Goal: Task Accomplishment & Management: Use online tool/utility

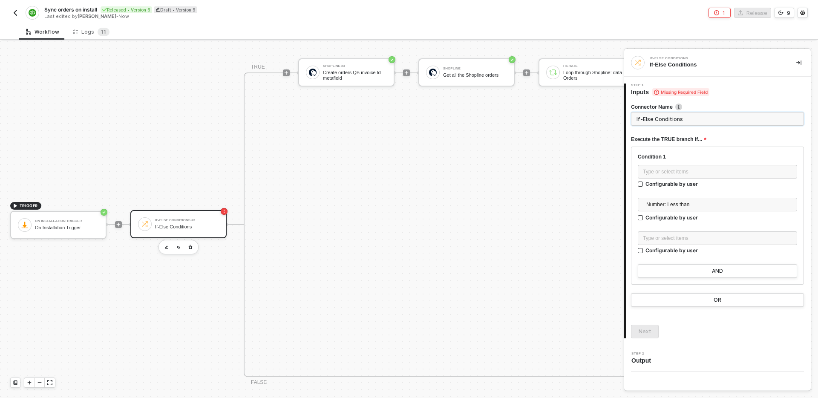
scroll to position [445, 0]
click at [190, 244] on icon "button" at bounding box center [190, 243] width 5 height 7
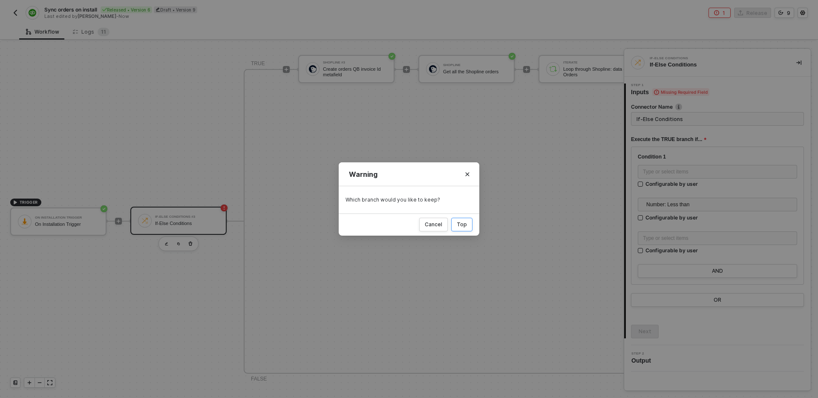
click at [463, 225] on div "Top" at bounding box center [462, 224] width 10 height 7
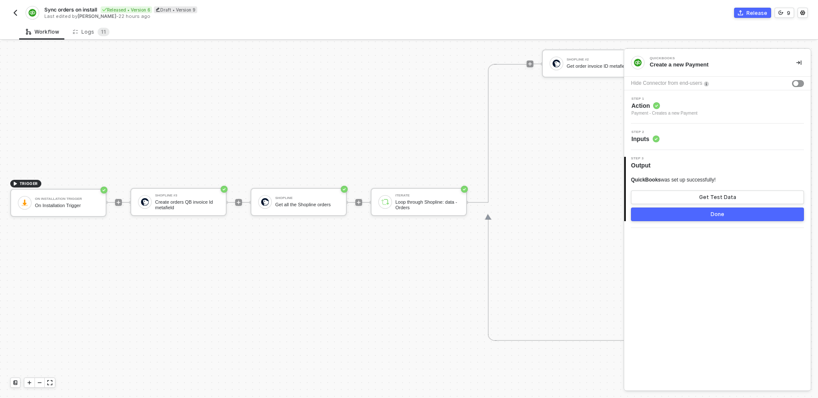
scroll to position [358, 0]
click at [119, 201] on icon "icon-play" at bounding box center [119, 202] width 4 height 4
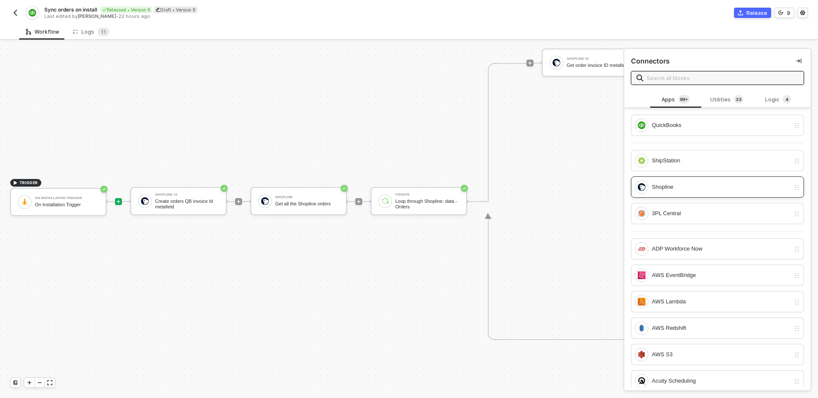
click at [672, 190] on div "Shopline" at bounding box center [721, 186] width 138 height 9
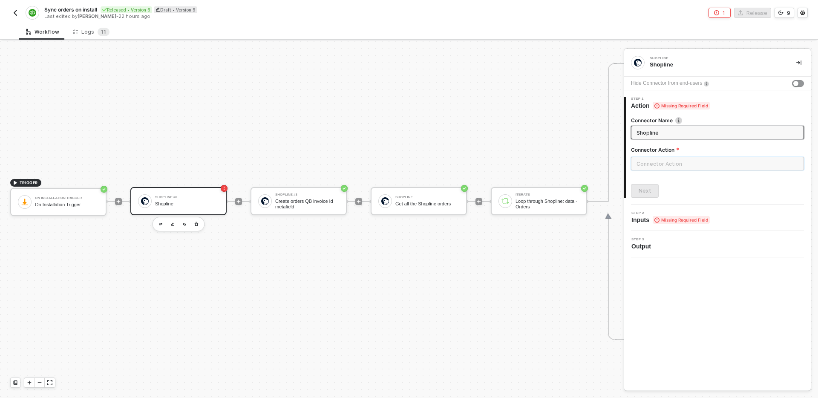
click at [688, 162] on input "text" at bounding box center [717, 164] width 173 height 14
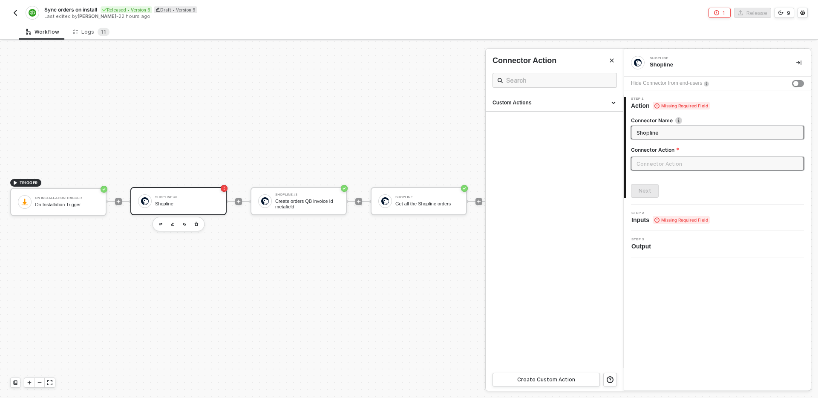
click at [676, 128] on input "Shopline" at bounding box center [717, 132] width 160 height 9
type input "Search for QB invoice ID metafield"
click at [710, 162] on input "text" at bounding box center [717, 164] width 173 height 14
click at [559, 104] on div "Custom Actions" at bounding box center [555, 102] width 124 height 7
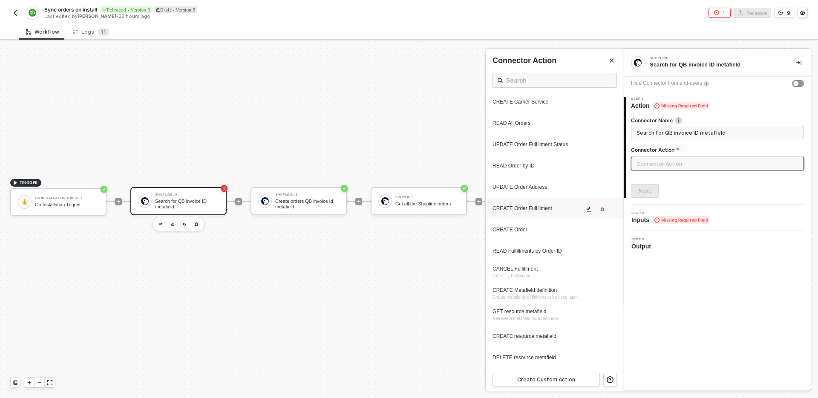
scroll to position [63, 0]
click at [562, 378] on div "Create Custom Action" at bounding box center [546, 379] width 58 height 7
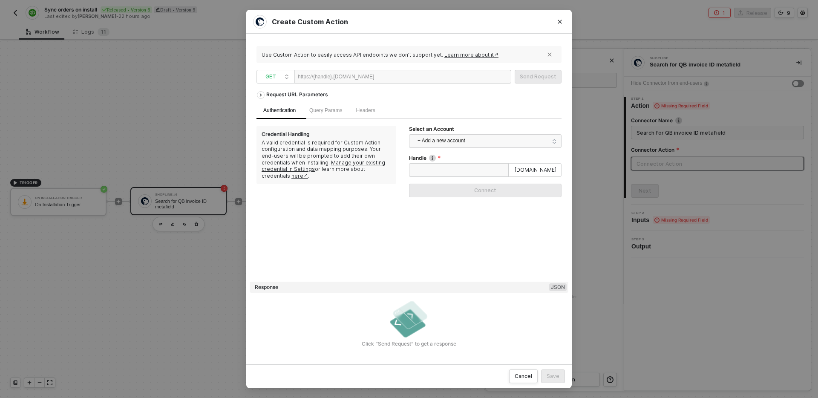
click at [396, 76] on div at bounding box center [400, 77] width 52 height 14
click at [415, 78] on div at bounding box center [400, 77] width 52 height 14
paste div
click at [294, 89] on div "Request URL Parameters" at bounding box center [297, 94] width 70 height 15
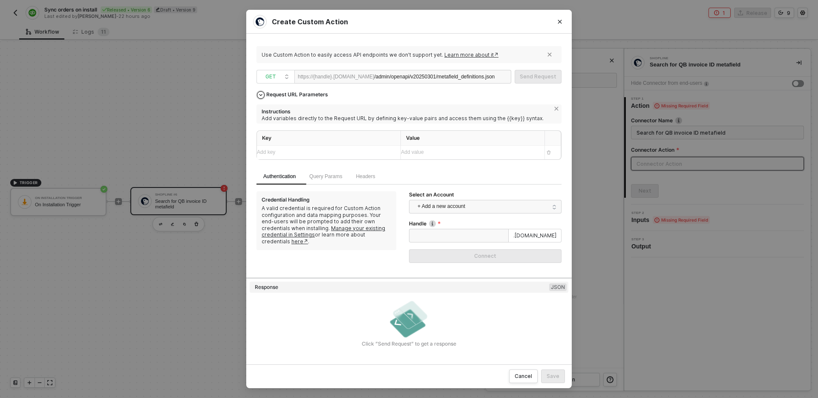
click at [294, 89] on div "Request URL Parameters" at bounding box center [297, 94] width 70 height 15
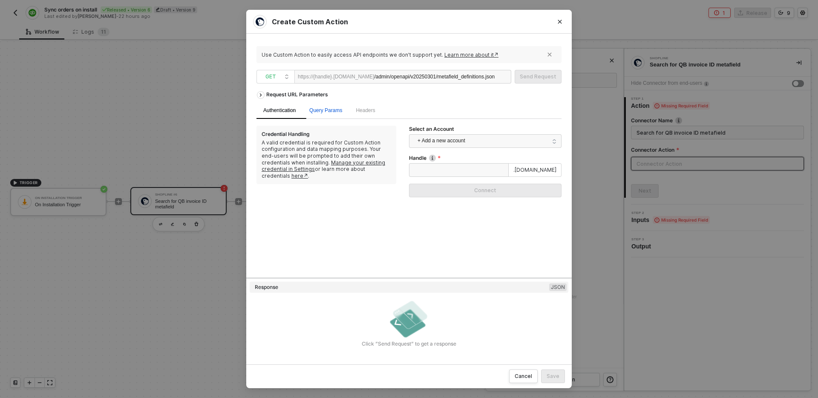
click at [337, 113] on span "Query Params" at bounding box center [325, 110] width 33 height 6
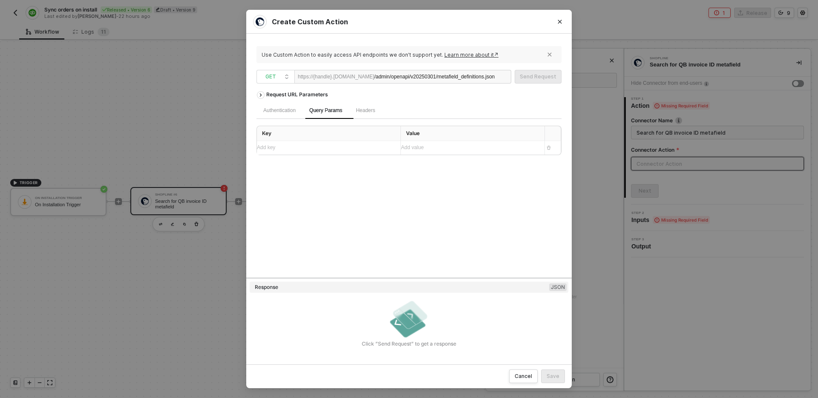
click at [337, 150] on div "Add key ﻿" at bounding box center [325, 148] width 137 height 8
click at [433, 148] on div "Add value ﻿" at bounding box center [469, 148] width 137 height 8
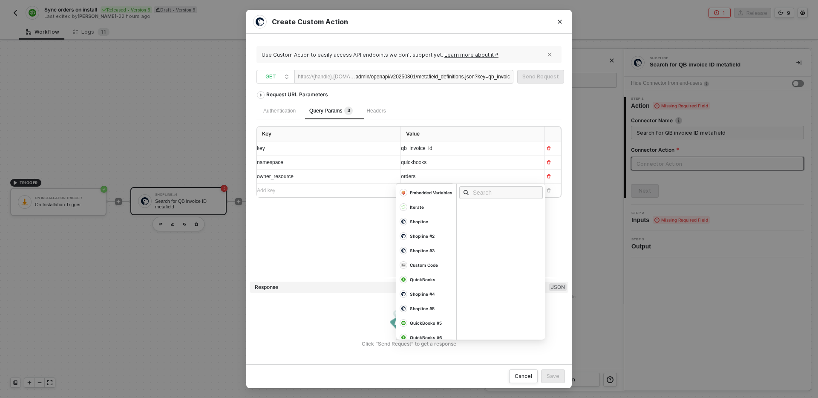
click at [345, 240] on div "Request URL Parameters Authentication Query Params 3 Headers Key Value key qb_i…" at bounding box center [409, 182] width 305 height 190
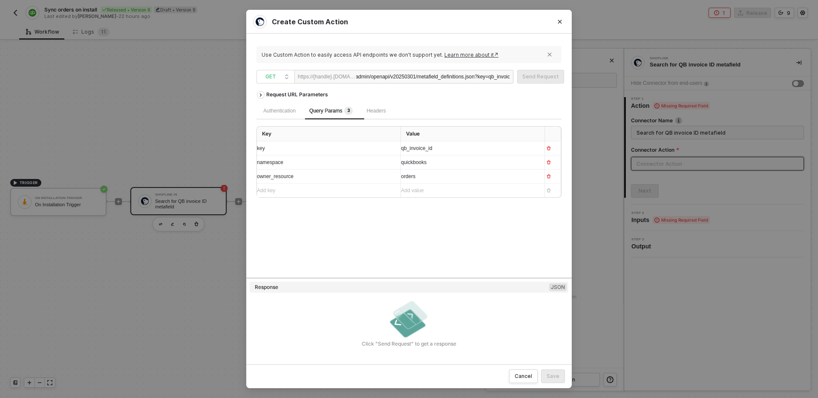
click at [355, 235] on div "Request URL Parameters Authentication Query Params 3 Headers Key Value key qb_i…" at bounding box center [409, 182] width 305 height 190
click at [291, 112] on div "Authentication" at bounding box center [279, 111] width 32 height 8
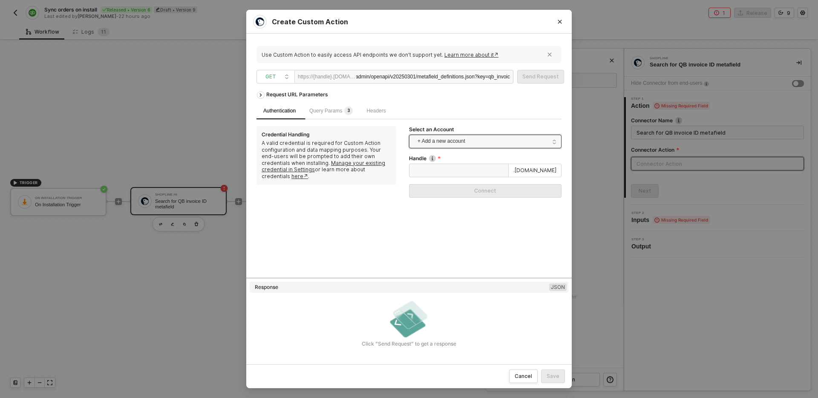
click at [459, 140] on span "+ Add a new account" at bounding box center [487, 142] width 139 height 14
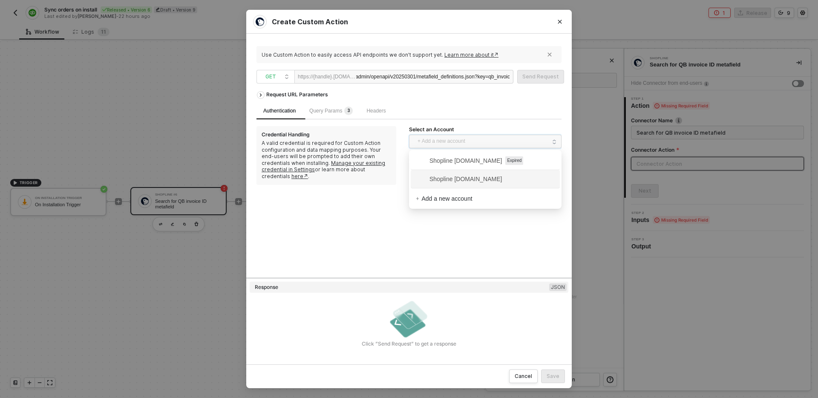
click at [468, 180] on span "Shopline testcs.myshopline.com" at bounding box center [459, 178] width 86 height 9
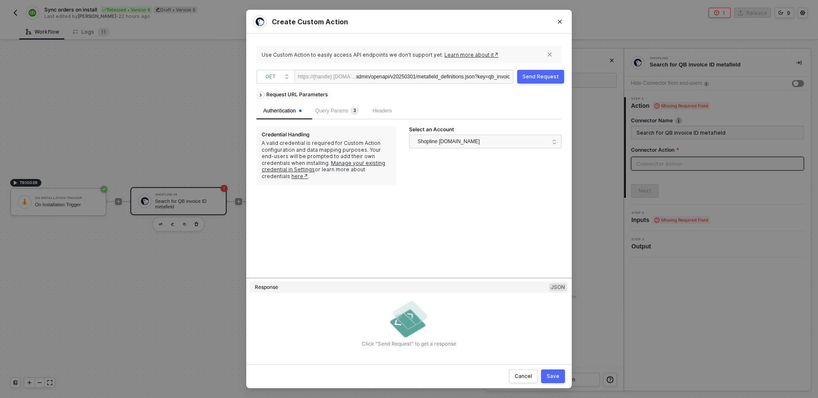
click at [543, 75] on div "Send Request" at bounding box center [540, 76] width 37 height 7
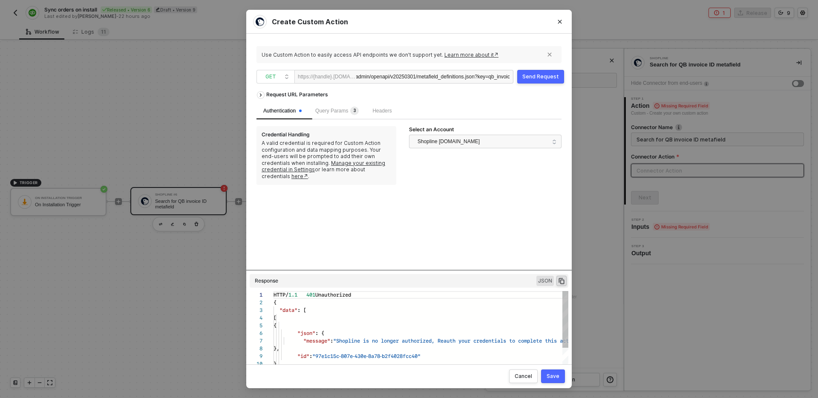
scroll to position [77, 0]
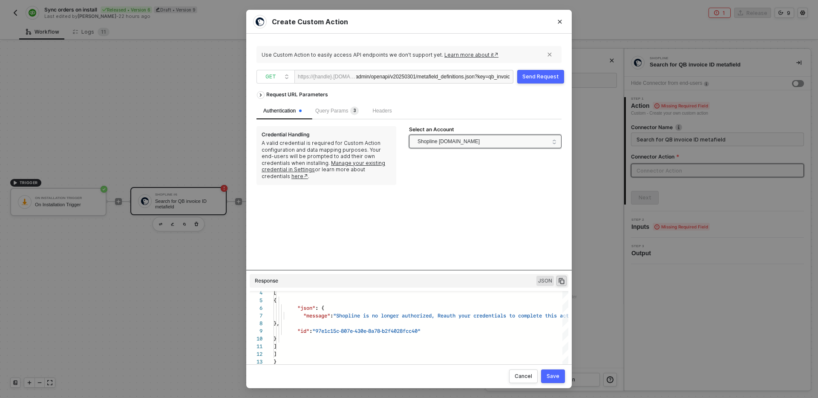
click at [503, 141] on span "Shopline testcs.myshopline.com" at bounding box center [483, 142] width 131 height 14
click at [358, 216] on div "Request URL Parameters Authentication Query Params 3 Headers Credential Handlin…" at bounding box center [409, 178] width 305 height 183
click at [446, 228] on div "Request URL Parameters Authentication Query Params 3 Headers Credential Handlin…" at bounding box center [409, 178] width 305 height 183
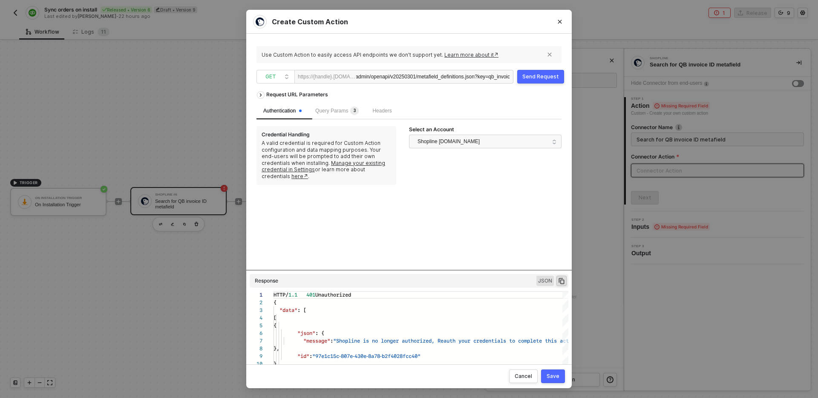
click at [553, 374] on div "Save" at bounding box center [553, 376] width 13 height 7
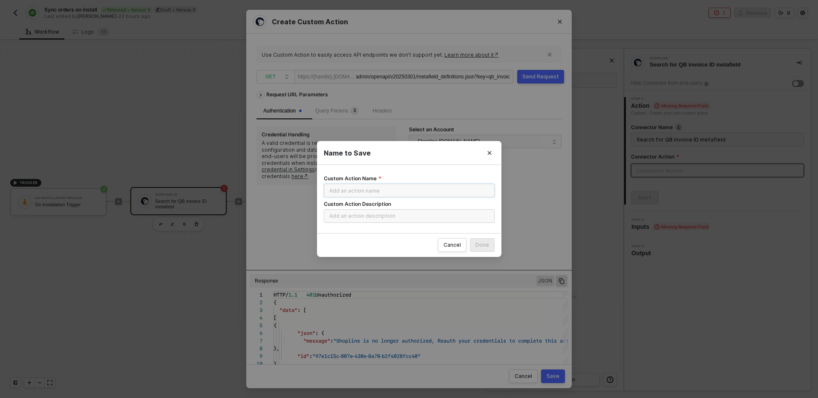
click at [389, 184] on input "Custom Action Name" at bounding box center [409, 191] width 171 height 14
type input "GET metafield definition"
click at [482, 243] on div "Done" at bounding box center [483, 245] width 14 height 7
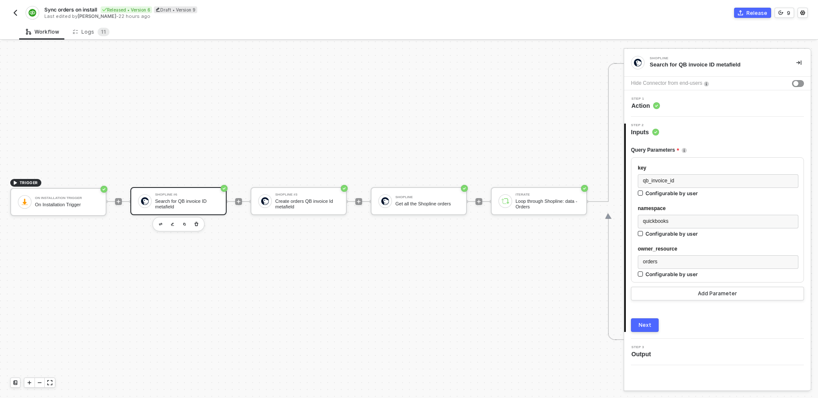
click at [645, 322] on div "Next" at bounding box center [645, 325] width 13 height 7
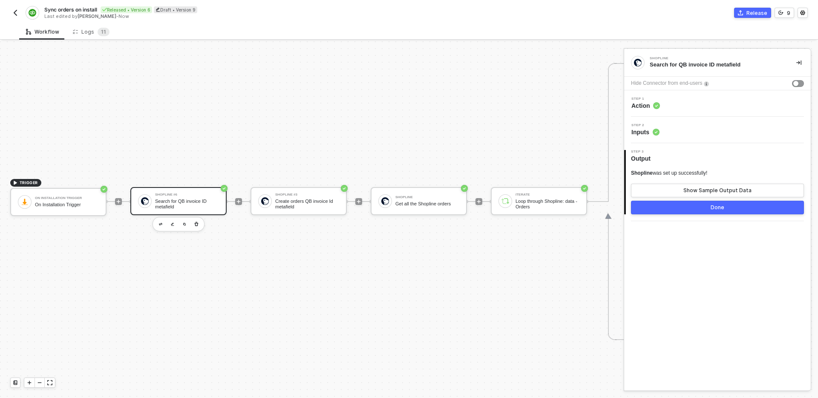
click at [16, 13] on img "button" at bounding box center [15, 12] width 7 height 7
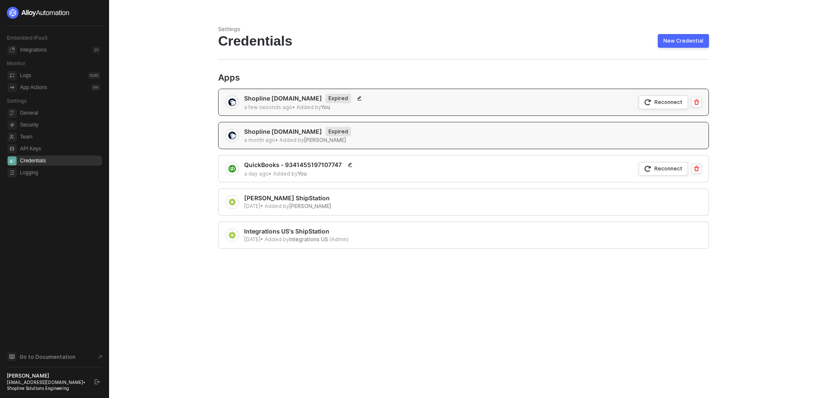
click at [668, 104] on div "Reconnect" at bounding box center [669, 101] width 28 height 7
click at [562, 73] on div "Settings Credentials New Credential Apps Shopline testcs.myshopline.com Expired…" at bounding box center [463, 199] width 511 height 398
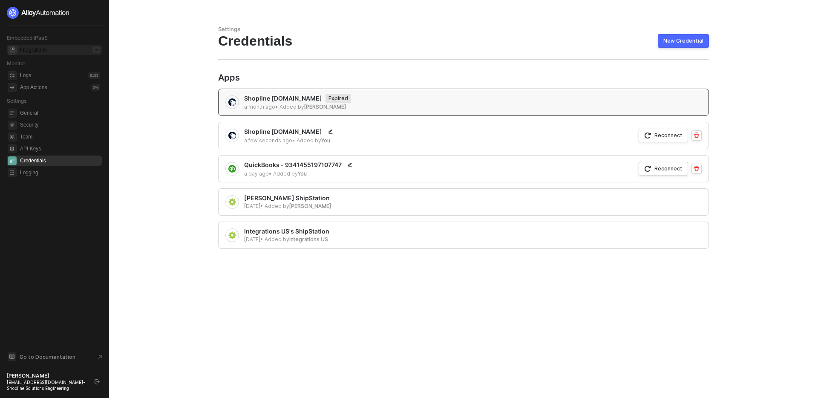
click at [47, 49] on div "Integrations" at bounding box center [33, 49] width 27 height 7
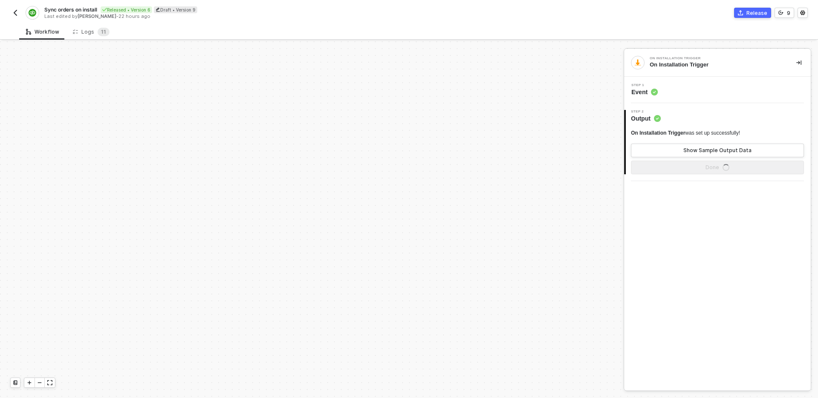
scroll to position [260, 0]
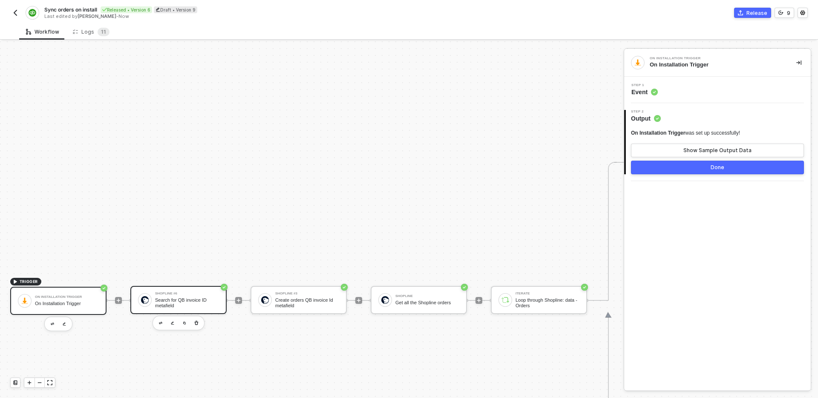
click at [179, 308] on div "Shopline #6 Search for QB invoice ID metafield" at bounding box center [178, 300] width 96 height 28
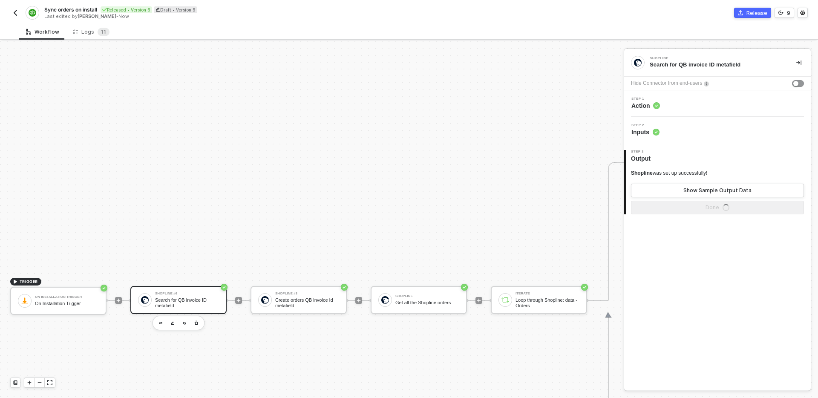
click at [733, 106] on div "Step 1 Action" at bounding box center [718, 103] width 185 height 13
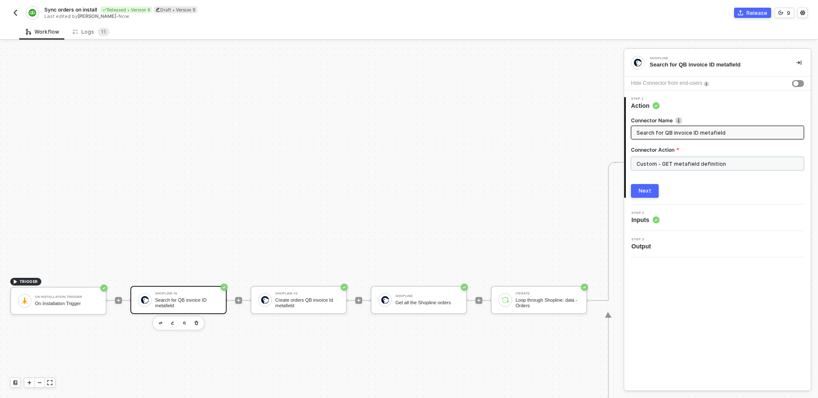
click at [705, 164] on input "Custom - GET metafield definition" at bounding box center [717, 164] width 173 height 14
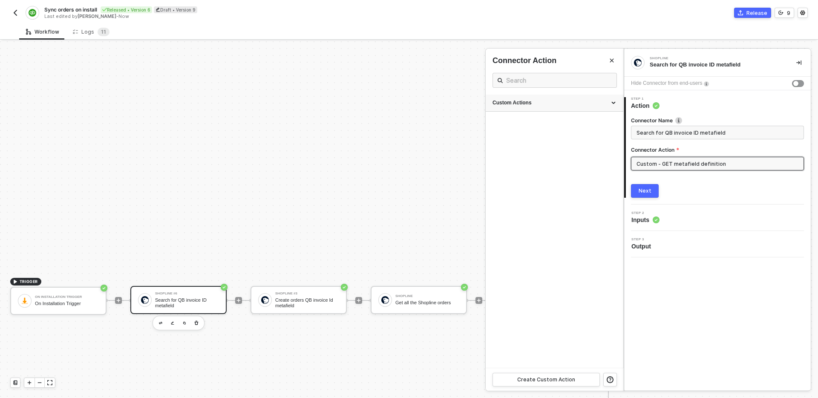
click at [546, 106] on div "Custom Actions" at bounding box center [555, 102] width 124 height 7
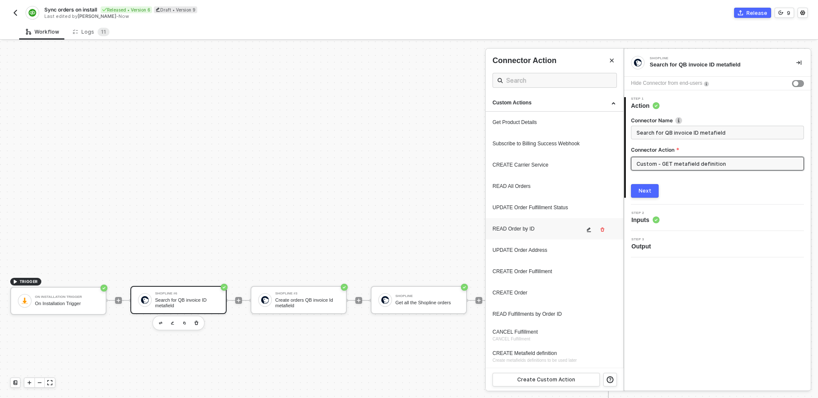
scroll to position [85, 0]
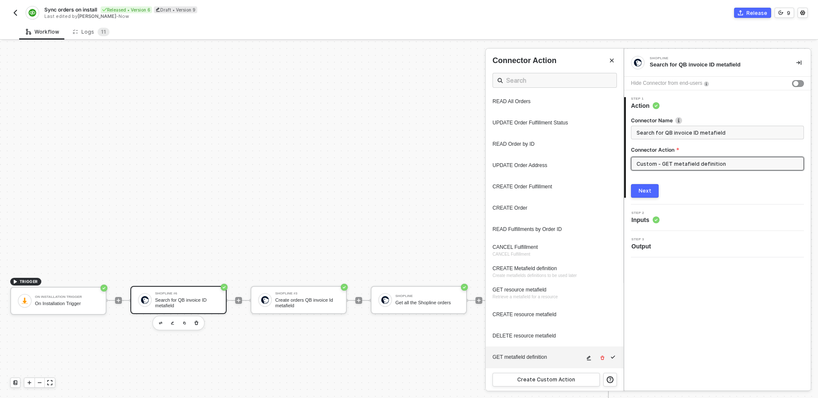
click at [590, 359] on icon "icon-edit" at bounding box center [588, 357] width 5 height 5
type textarea "HTTP/1.1 401 Unauthorized { "data": [ [ { "json": { "message": "Shopline is no …"
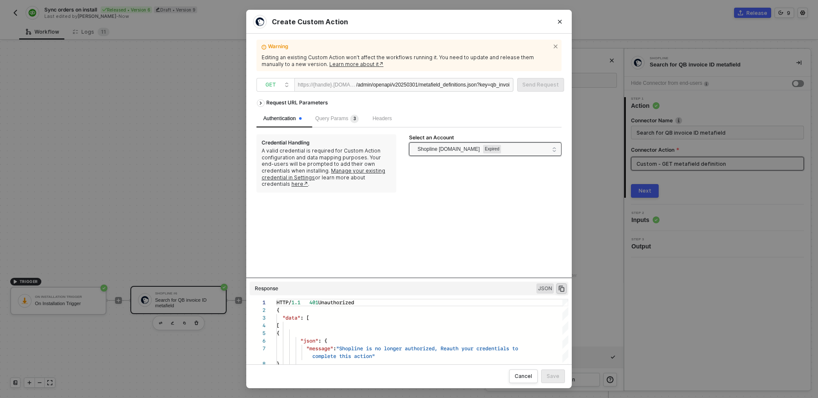
click at [543, 147] on span "Shopline testcs.myshopline.com Expired" at bounding box center [483, 149] width 131 height 14
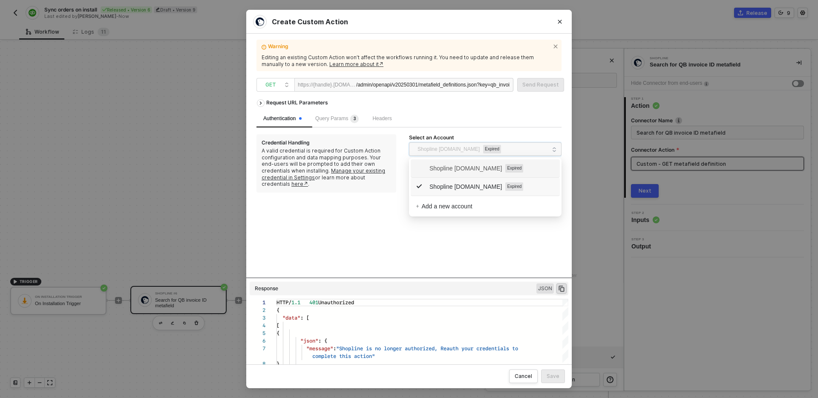
click at [502, 164] on span "Shopline starkindustries.myshopline.com" at bounding box center [459, 168] width 86 height 9
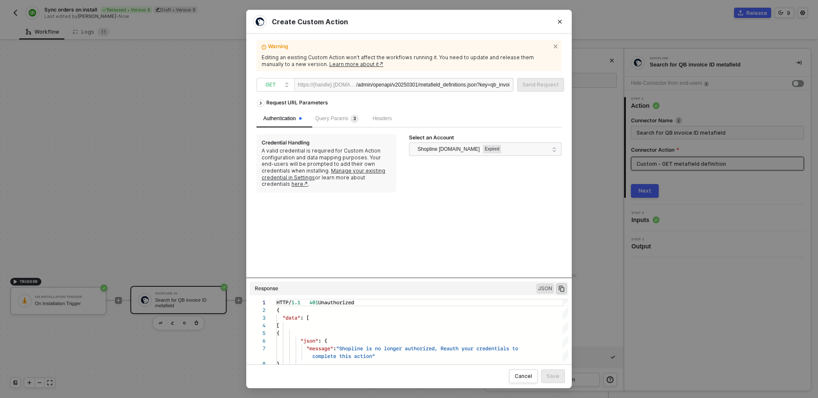
click at [528, 161] on div "Select an Account Shopline starkindustries.myshopline.com Expired" at bounding box center [485, 163] width 153 height 58
click at [544, 154] on span "Shopline starkindustries.myshopline.com Expired" at bounding box center [483, 149] width 131 height 14
click at [487, 251] on div "Request URL Parameters Authentication Query Params 3 Headers Credential Handlin…" at bounding box center [409, 186] width 305 height 183
click at [337, 118] on span "Query Params 3" at bounding box center [336, 118] width 43 height 6
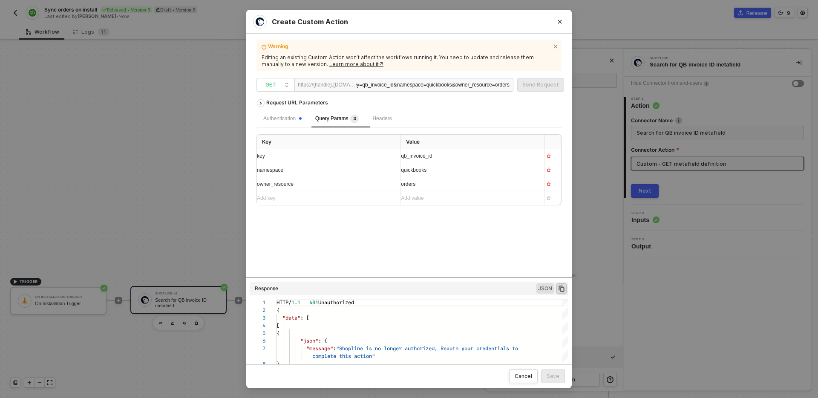
scroll to position [0, 0]
click at [460, 105] on div "Request URL Parameters" at bounding box center [409, 102] width 305 height 15
click at [531, 373] on div "Cancel" at bounding box center [523, 376] width 17 height 7
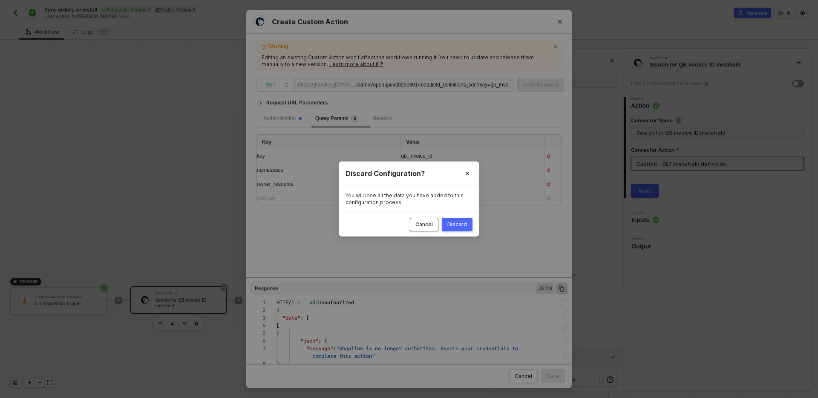
click at [428, 224] on div "Cancel" at bounding box center [423, 224] width 17 height 7
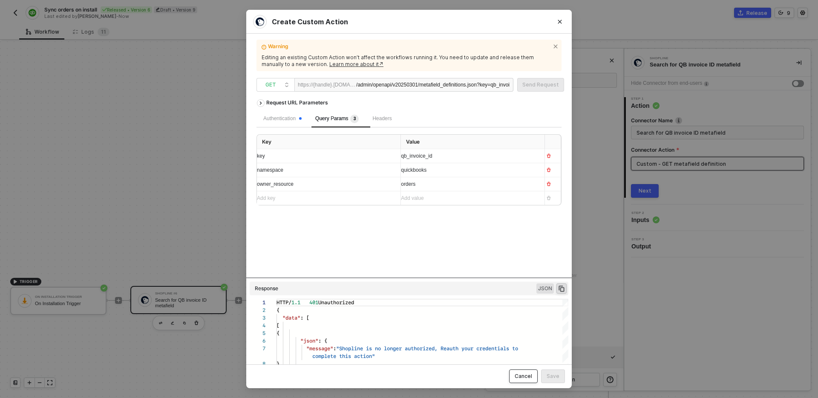
click at [525, 377] on div "Cancel" at bounding box center [523, 376] width 17 height 7
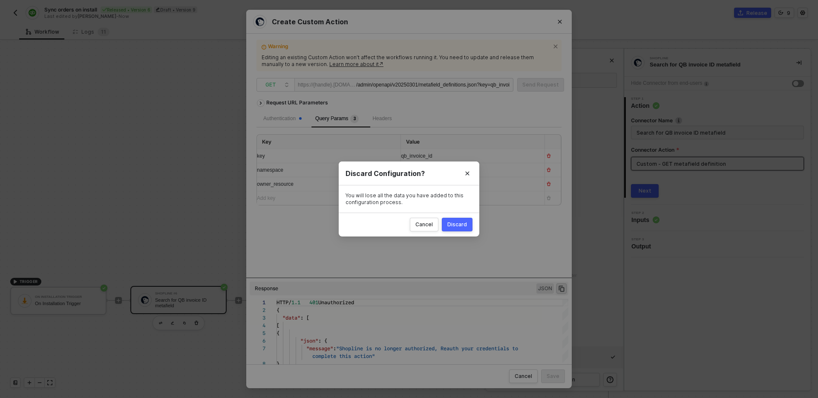
click at [464, 235] on div "Cancel Discard" at bounding box center [409, 225] width 141 height 24
click at [464, 222] on div "Discard" at bounding box center [457, 224] width 20 height 7
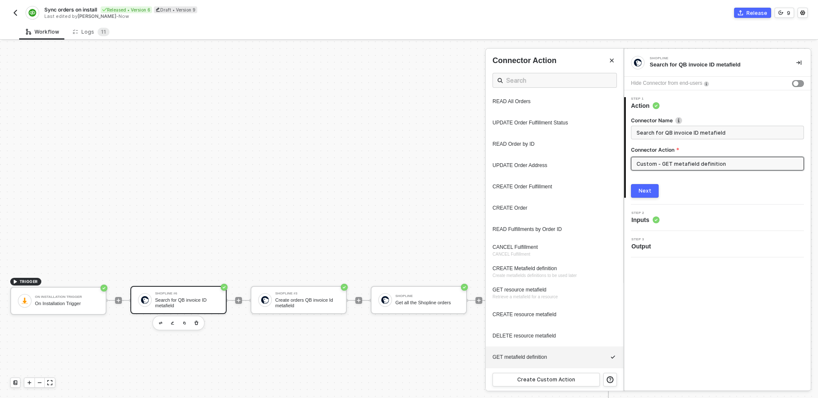
click at [640, 192] on div "Next" at bounding box center [645, 190] width 13 height 7
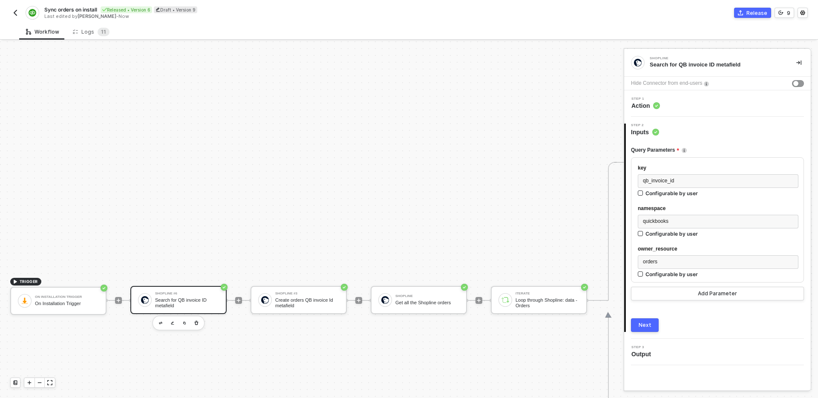
click at [679, 110] on div "Step 1 Action" at bounding box center [717, 103] width 187 height 26
click at [688, 94] on div "Step 1 Action" at bounding box center [717, 103] width 187 height 26
click at [689, 102] on div "Step 1 Action" at bounding box center [718, 103] width 185 height 13
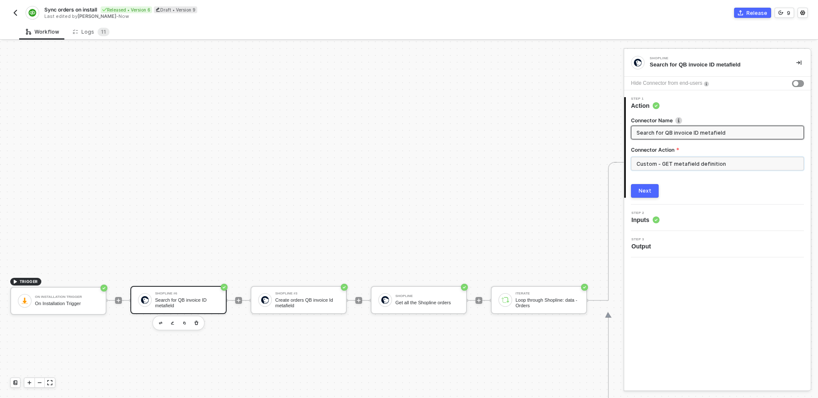
click at [730, 162] on input "Custom - GET metafield definition" at bounding box center [717, 164] width 173 height 14
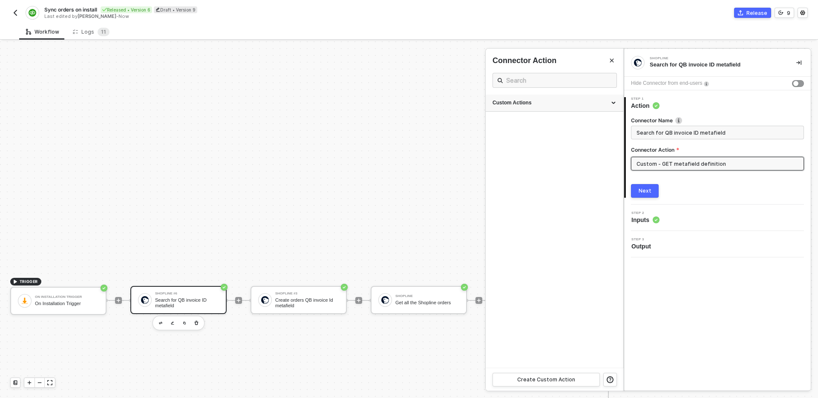
click at [557, 107] on div "Custom Actions" at bounding box center [555, 103] width 138 height 17
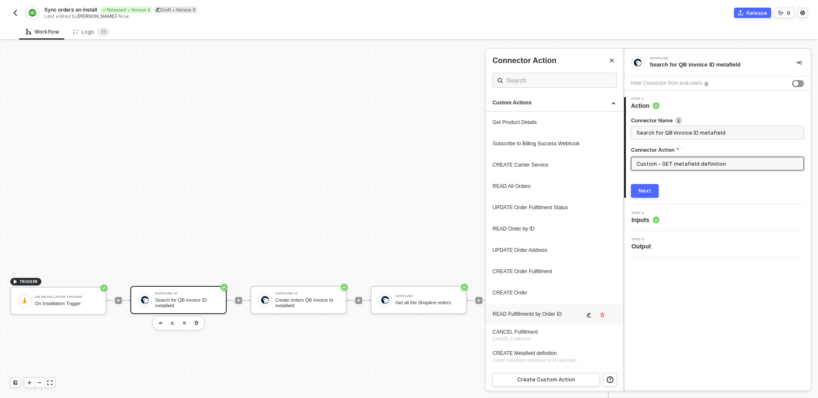
scroll to position [85, 0]
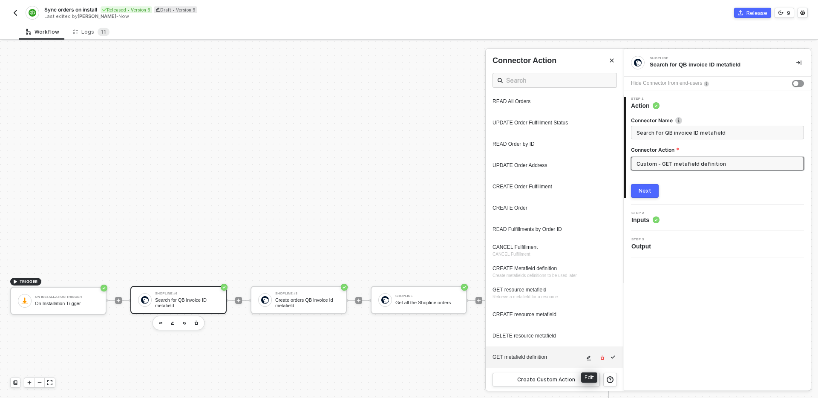
click at [589, 359] on icon "icon-edit" at bounding box center [588, 357] width 5 height 5
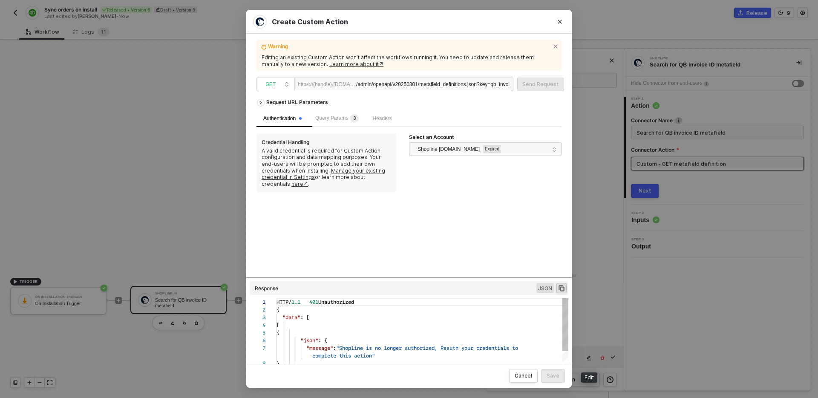
scroll to position [69, 0]
click at [366, 168] on link "Manage your existing credential in Settings" at bounding box center [324, 173] width 124 height 13
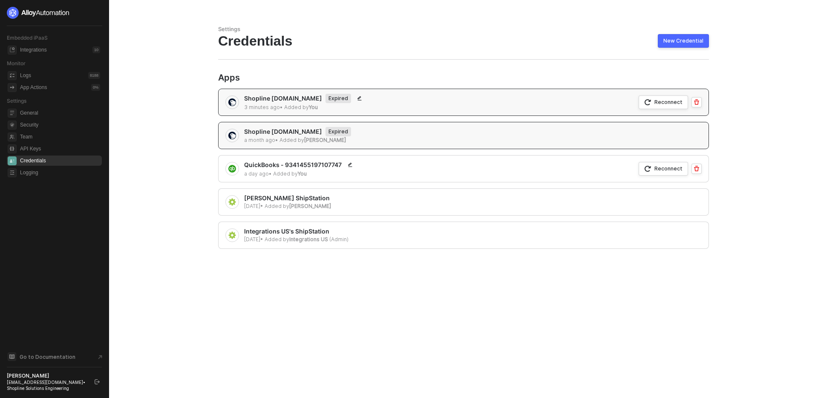
click at [398, 308] on div "Settings Credentials New Credential Apps Shopline [DOMAIN_NAME] Expired 3 minut…" at bounding box center [463, 199] width 511 height 398
click at [664, 105] on div "Reconnect" at bounding box center [669, 101] width 28 height 7
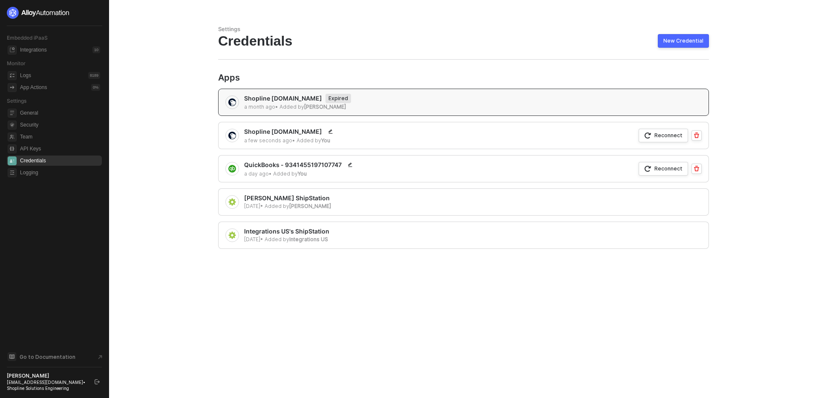
click at [437, 329] on div "Settings Credentials New Credential Apps Shopline [DOMAIN_NAME] Expired a month…" at bounding box center [463, 199] width 511 height 398
click at [59, 49] on div "Integrations 10" at bounding box center [60, 50] width 80 height 10
click at [671, 135] on div "Reconnect" at bounding box center [669, 135] width 28 height 7
click at [61, 46] on div "Integrations 10" at bounding box center [60, 50] width 80 height 10
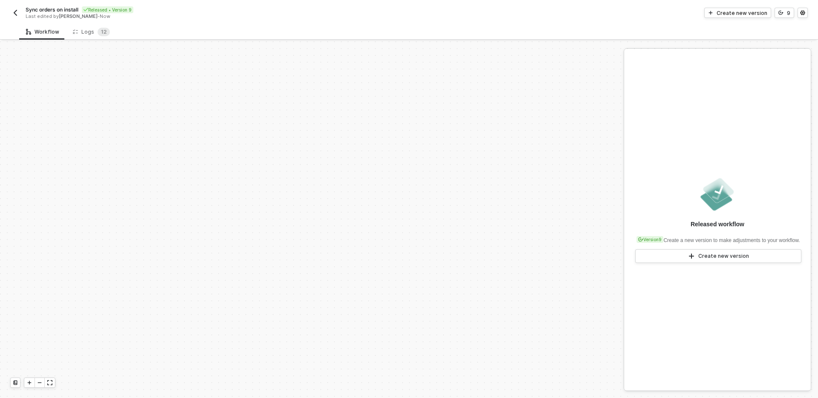
scroll to position [313, 0]
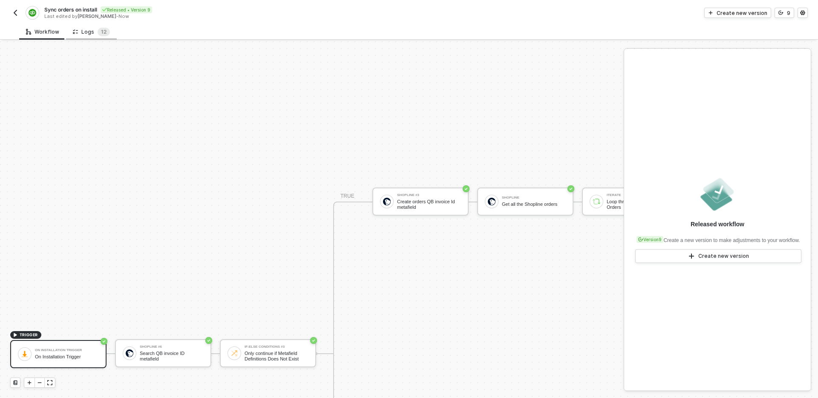
click at [90, 32] on div "Logs 1 2" at bounding box center [91, 32] width 37 height 9
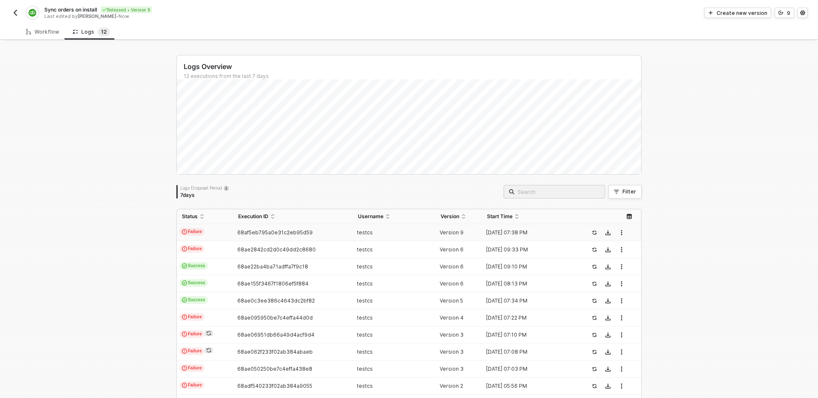
click at [222, 230] on td "Failure" at bounding box center [205, 232] width 56 height 17
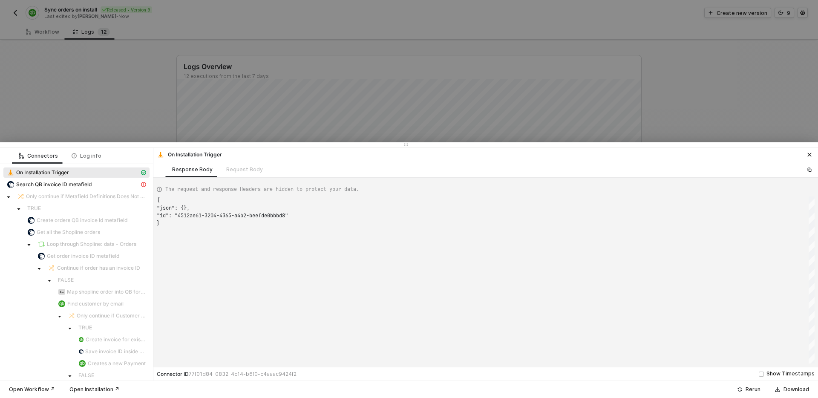
scroll to position [23, 0]
click at [96, 181] on div "Search QB invoice ID metafield" at bounding box center [73, 185] width 133 height 8
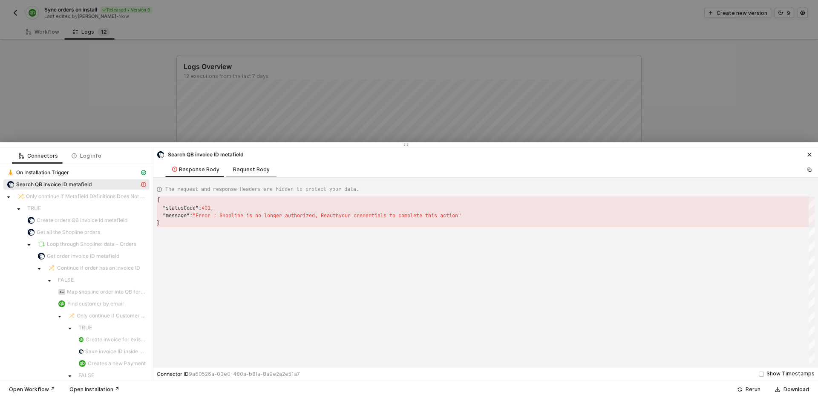
click at [248, 173] on div "Request Body" at bounding box center [251, 170] width 50 height 16
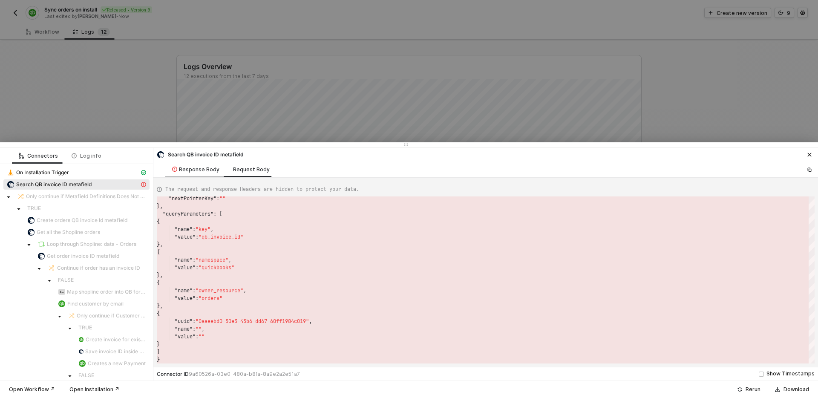
click at [190, 174] on div "Response Body" at bounding box center [195, 170] width 61 height 16
type textarea "{ "statusCode": 401, "message": "Error : Shopline is no longer authorized, Reau…"
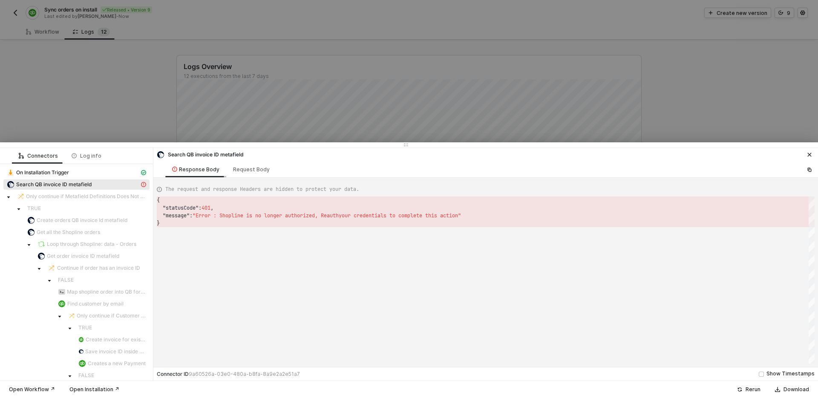
scroll to position [23, 0]
click at [810, 153] on icon "icon-close" at bounding box center [809, 154] width 5 height 5
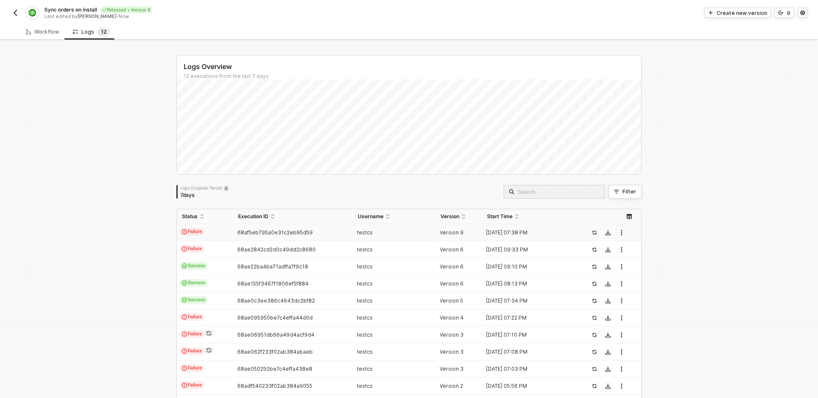
click at [299, 232] on span "68af5eb795a0e31c2eb95d59" at bounding box center [274, 232] width 75 height 6
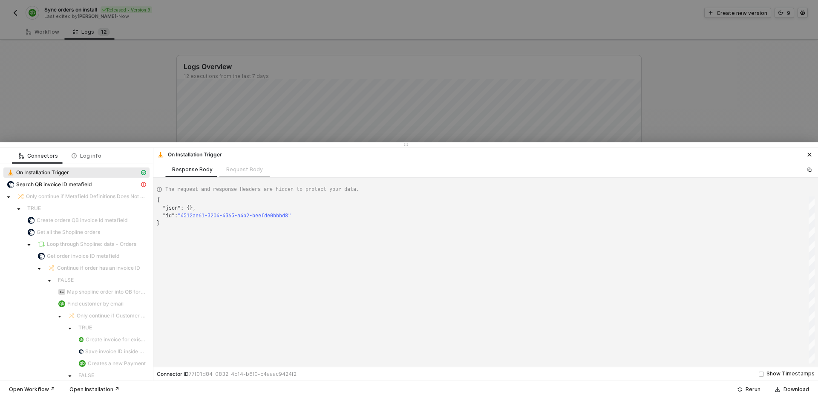
click at [246, 172] on div "Request Body" at bounding box center [244, 170] width 50 height 16
click at [138, 182] on div "Search QB invoice ID metafield" at bounding box center [73, 185] width 133 height 8
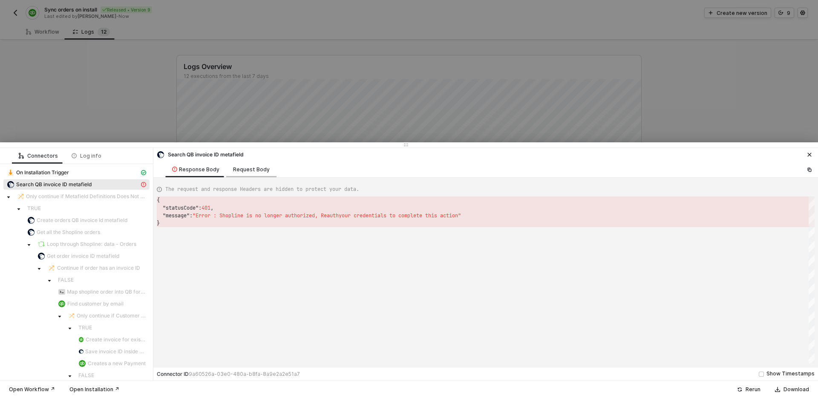
click at [257, 168] on div "Request Body" at bounding box center [251, 169] width 37 height 7
type textarea "{ "requestMethod": "GET", "url": "/admin/openapi/v20250301/metafield_definition…"
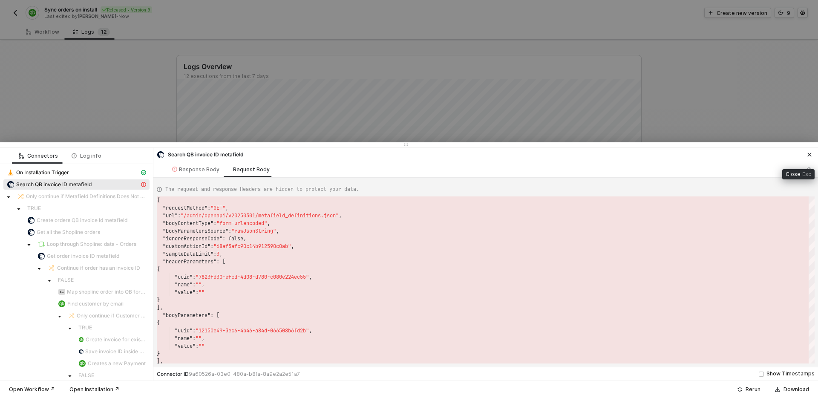
click at [812, 152] on button "button" at bounding box center [810, 155] width 10 height 10
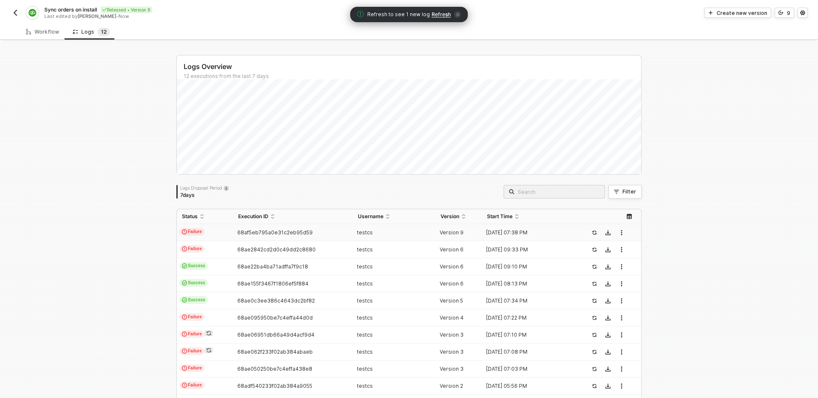
click at [439, 16] on span "Refresh" at bounding box center [441, 14] width 19 height 7
click at [50, 33] on div "Workflow" at bounding box center [42, 32] width 33 height 7
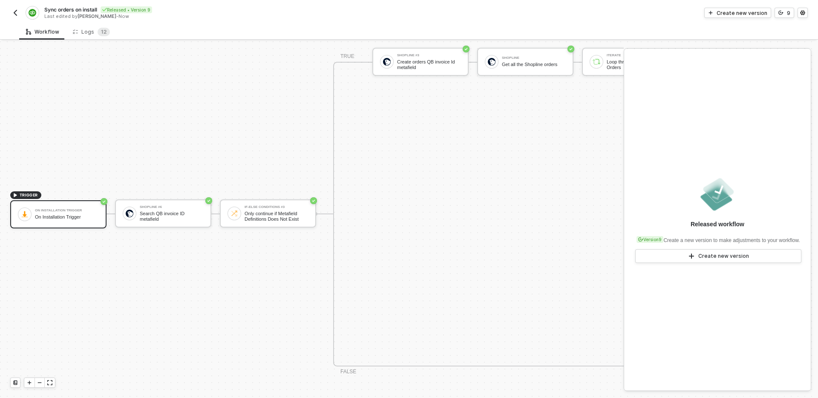
scroll to position [444, 0]
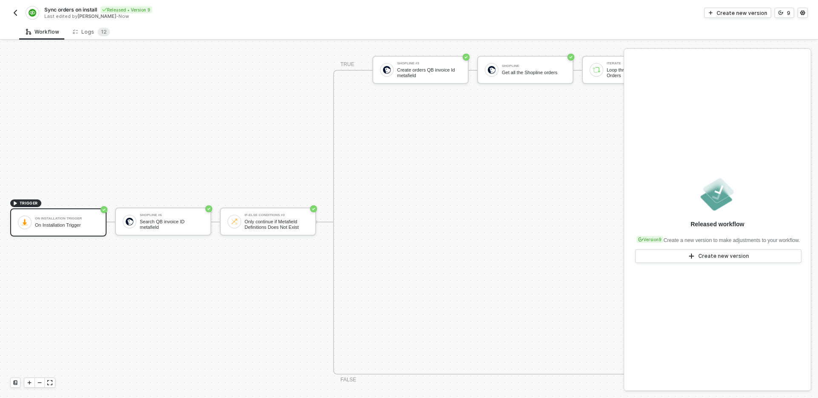
click at [16, 16] on img "button" at bounding box center [15, 12] width 7 height 7
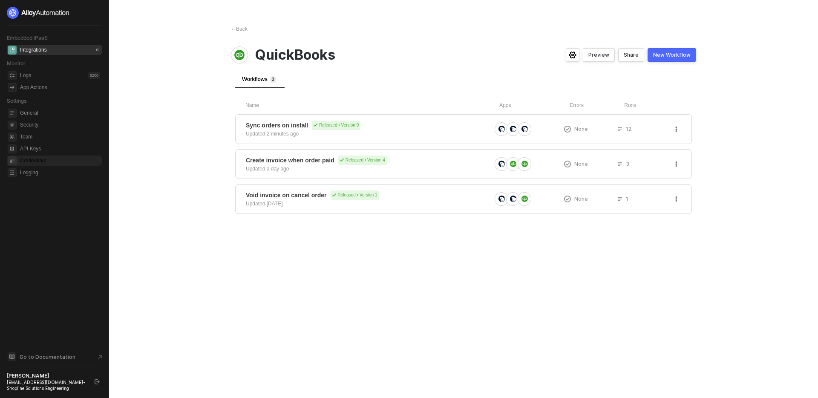
click at [71, 160] on span "Credentials" at bounding box center [60, 161] width 80 height 10
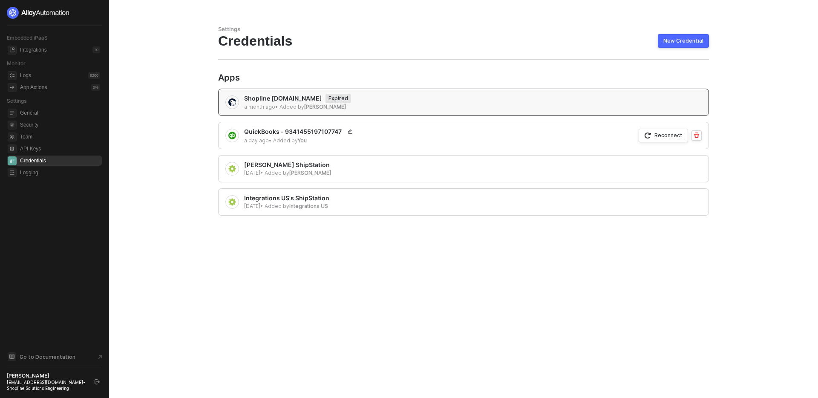
click at [159, 72] on main "Settings Credentials New Credential Apps Shopline [DOMAIN_NAME] Expired a month…" at bounding box center [409, 199] width 818 height 398
click at [68, 51] on div "Integrations 10" at bounding box center [60, 50] width 80 height 10
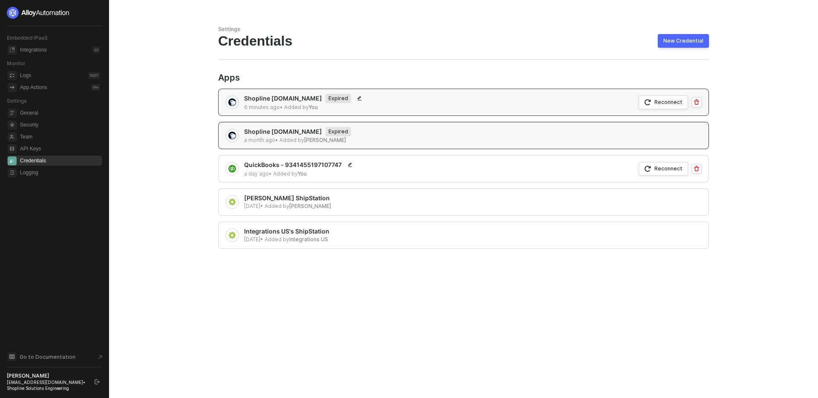
click at [666, 105] on div "Reconnect" at bounding box center [669, 101] width 28 height 7
click at [405, 293] on div "Settings Credentials New Credential Apps Shopline [DOMAIN_NAME] Expired 6 minut…" at bounding box center [463, 199] width 511 height 398
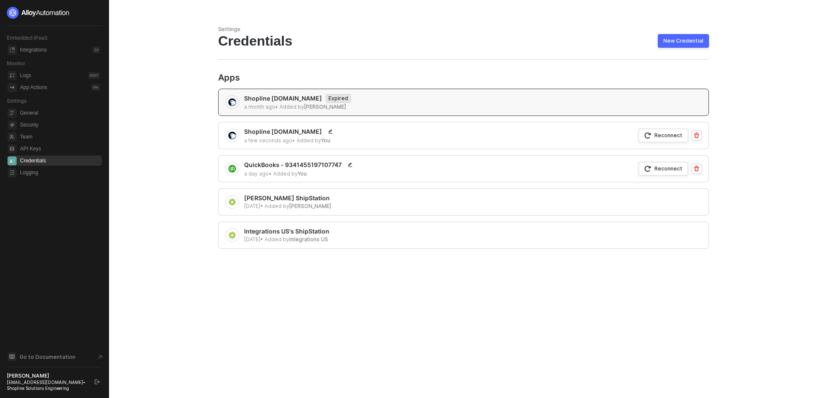
click at [427, 303] on div "Settings Credentials New Credential Apps Shopline [DOMAIN_NAME] Expired a month…" at bounding box center [463, 199] width 511 height 398
click at [52, 78] on div "Logs 8207" at bounding box center [60, 75] width 80 height 10
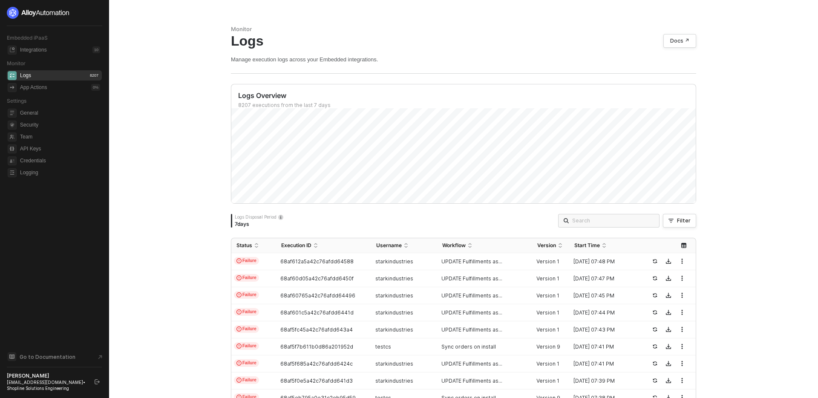
click at [621, 226] on span at bounding box center [608, 221] width 101 height 14
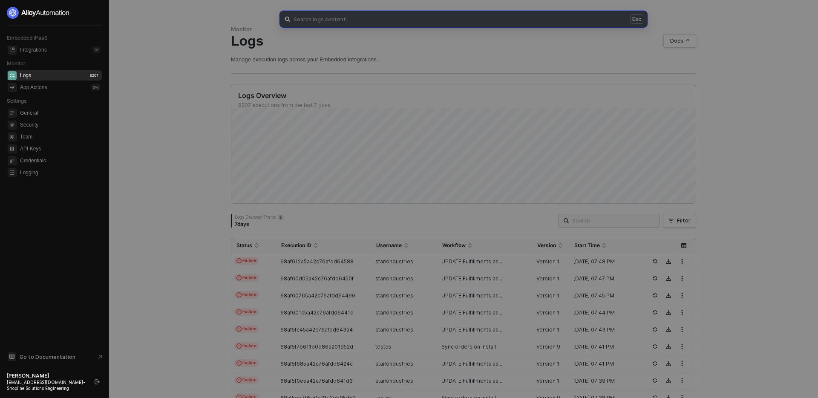
click at [498, 216] on div "Esc" at bounding box center [409, 199] width 818 height 398
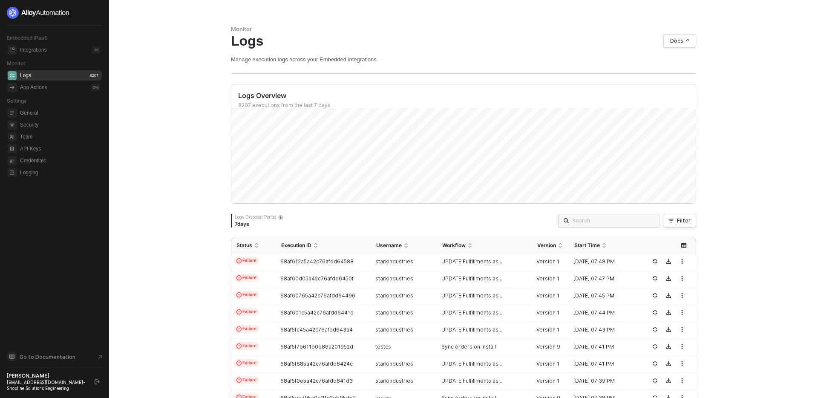
click at [208, 242] on div "Monitor Logs Docs ↗ Manage execution logs across your Embedded integrations. Lo…" at bounding box center [463, 199] width 709 height 398
click at [53, 85] on div "App Actions 0 %" at bounding box center [60, 87] width 80 height 10
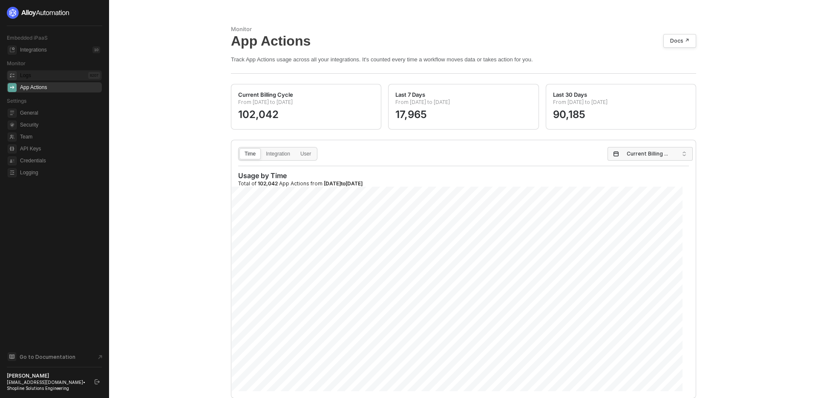
click at [51, 72] on div "Logs 8207" at bounding box center [60, 75] width 80 height 10
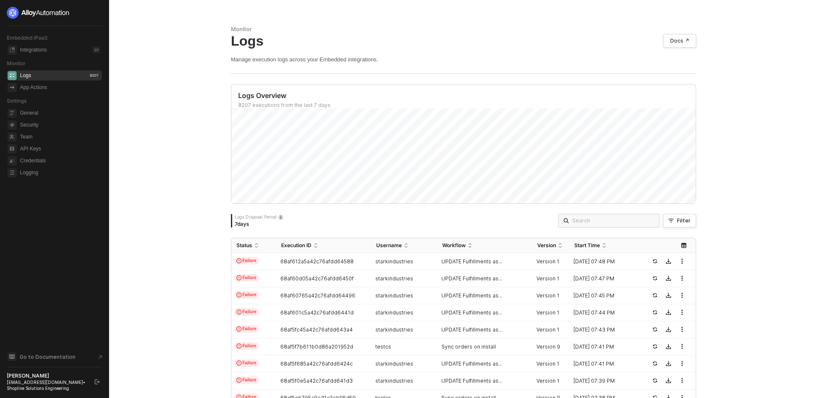
click at [198, 92] on div "Monitor Logs Docs ↗ Manage execution logs across your Embedded integrations. Lo…" at bounding box center [463, 199] width 709 height 398
click at [183, 162] on div "Monitor Logs Docs ↗ Manage execution logs across your Embedded integrations. Lo…" at bounding box center [463, 199] width 709 height 398
click at [740, 222] on div "Monitor Logs Docs ↗ Manage execution logs across your Embedded integrations. Lo…" at bounding box center [463, 199] width 709 height 398
click at [432, 14] on span "Refresh" at bounding box center [441, 14] width 19 height 7
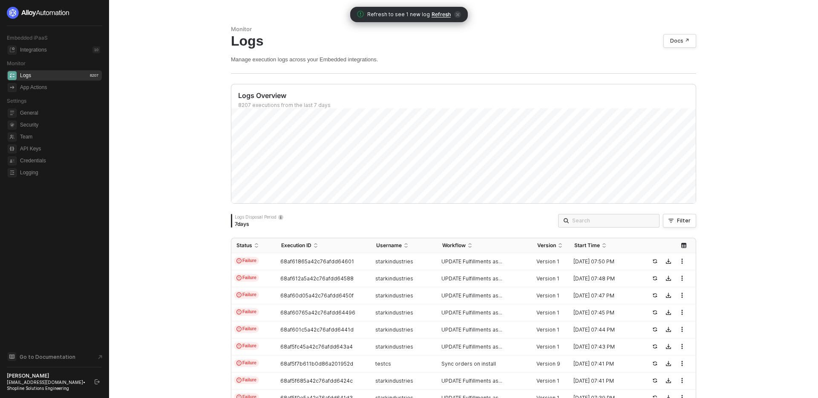
click at [435, 16] on span "Refresh" at bounding box center [441, 14] width 19 height 7
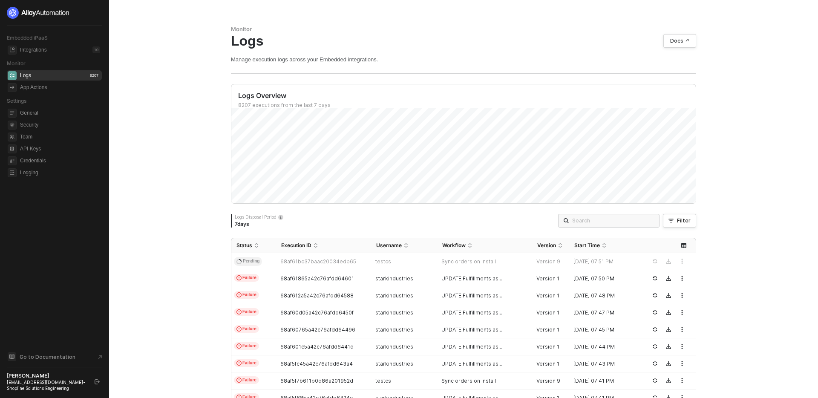
click at [192, 199] on div "Monitor Logs Docs ↗ Manage execution logs across your Embedded integrations. Lo…" at bounding box center [463, 199] width 709 height 398
click at [198, 245] on div "Monitor Logs Docs ↗ Manage execution logs across your Embedded integrations. Lo…" at bounding box center [463, 199] width 709 height 398
click at [56, 75] on div "Logs 8207" at bounding box center [60, 75] width 80 height 10
click at [422, 263] on div "testcs" at bounding box center [400, 261] width 59 height 7
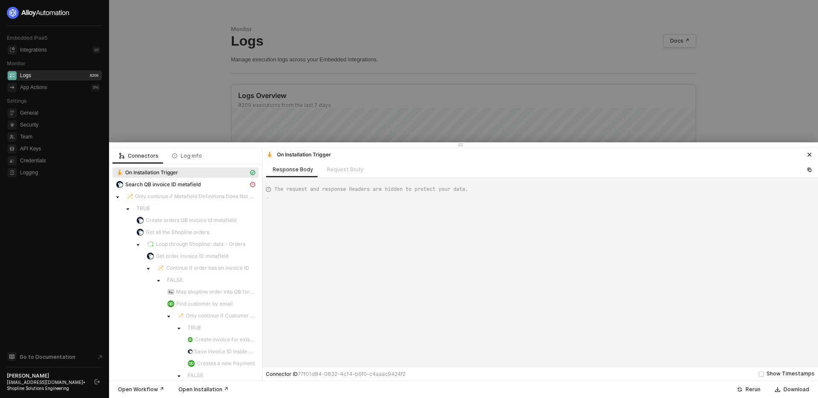
scroll to position [23, 0]
click at [215, 182] on div "Search QB invoice ID metafield" at bounding box center [182, 185] width 133 height 8
type textarea "{ "statusCode": 401, "message": "Error : Shopline is no longer authorized, Reau…"
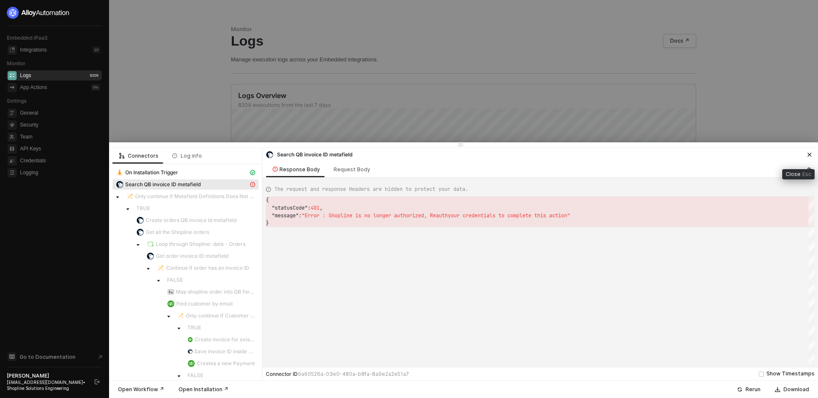
click at [810, 157] on button "button" at bounding box center [810, 155] width 10 height 10
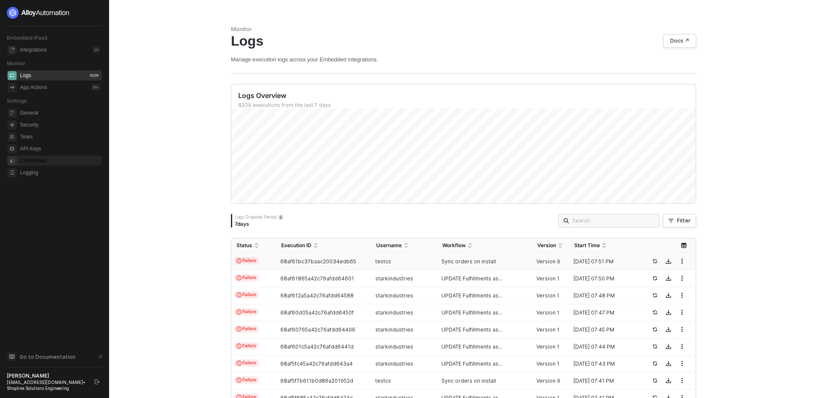
click at [52, 162] on span "Credentials" at bounding box center [60, 161] width 80 height 10
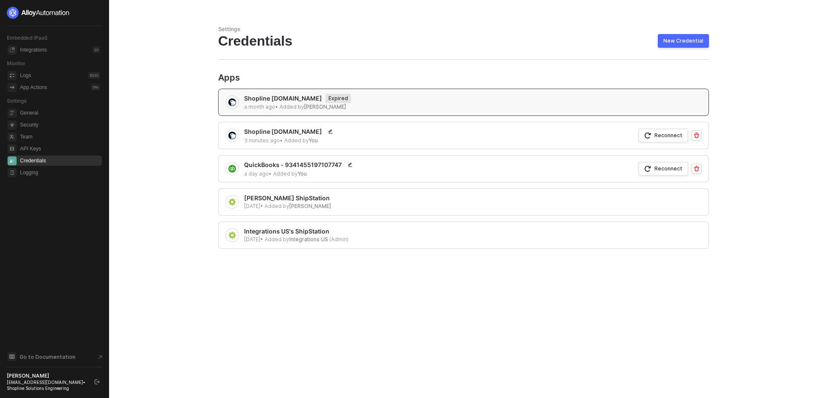
click at [171, 169] on main "Settings Credentials New Credential Apps Shopline [DOMAIN_NAME] Expired a month…" at bounding box center [409, 199] width 818 height 398
click at [52, 51] on div "Integrations 10" at bounding box center [60, 50] width 80 height 10
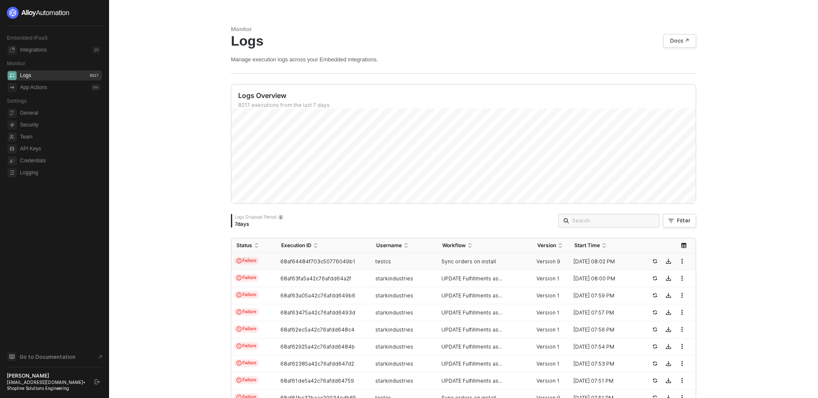
click at [392, 265] on td "testcs" at bounding box center [404, 261] width 66 height 17
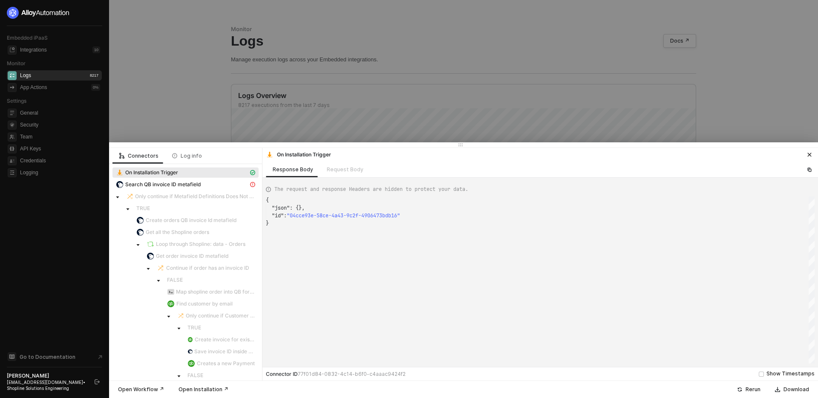
scroll to position [23, 0]
click at [199, 182] on span "Search QB invoice ID metafield" at bounding box center [162, 184] width 75 height 7
type textarea "{ "statusCode": 401, "message": "Error : Shopline is no longer authorized, Reau…"
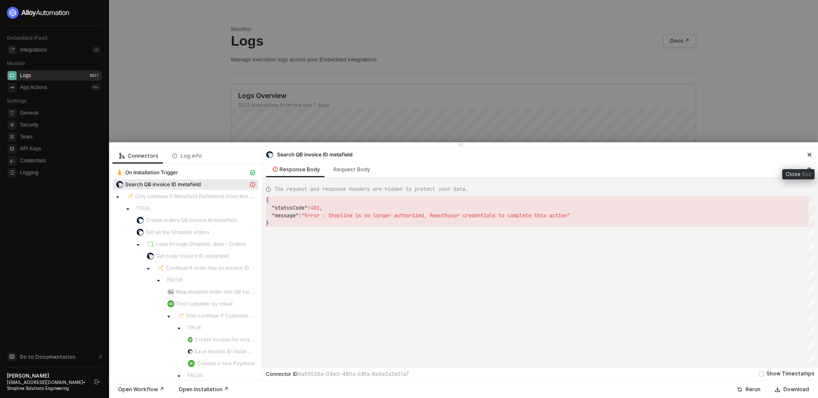
click at [810, 155] on icon "icon-close" at bounding box center [810, 155] width 4 height 4
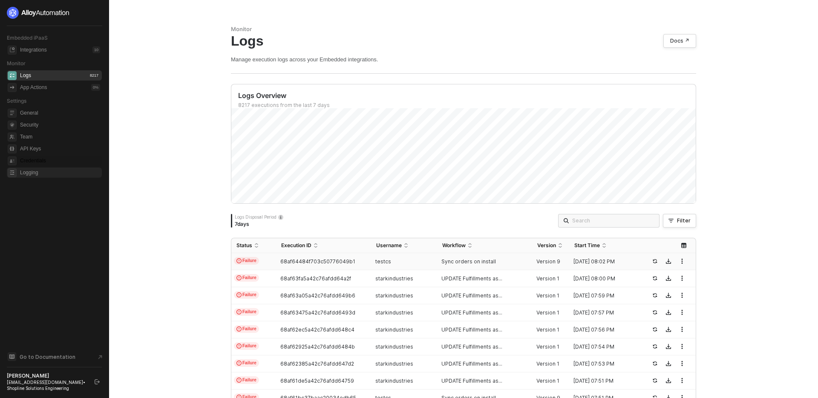
click at [52, 160] on span "Credentials" at bounding box center [60, 161] width 80 height 10
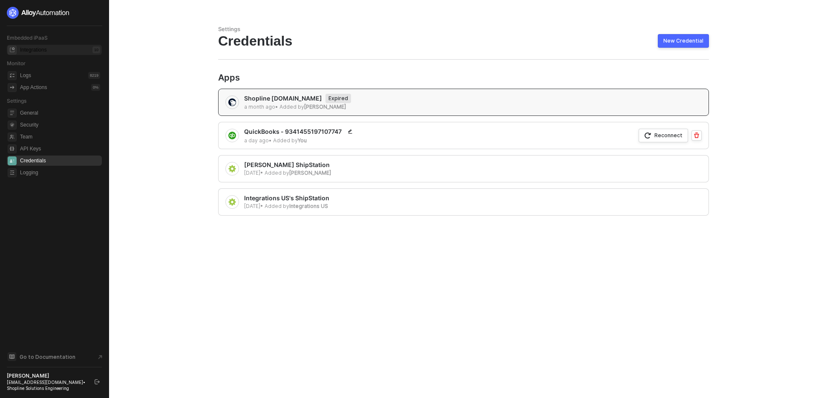
click at [59, 51] on div "Integrations 10" at bounding box center [60, 50] width 80 height 10
click at [53, 50] on div "Integrations 10" at bounding box center [60, 50] width 80 height 10
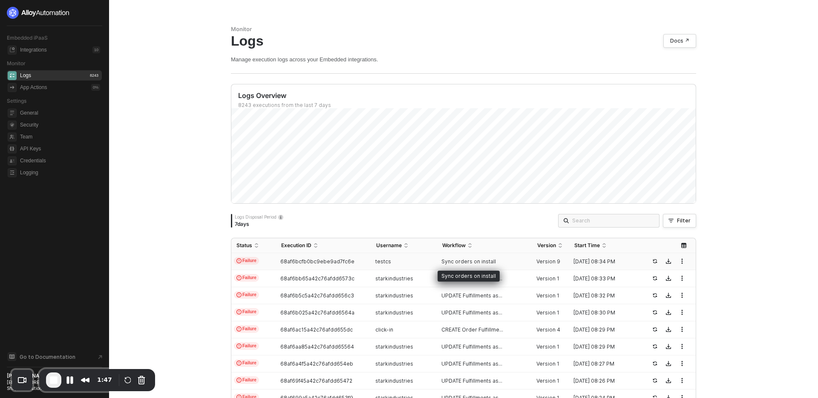
click at [475, 260] on span "Sync orders on install" at bounding box center [468, 261] width 55 height 7
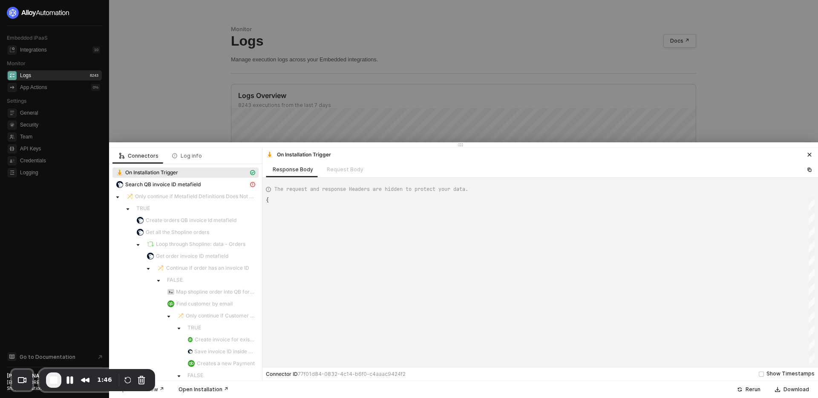
scroll to position [23, 0]
click at [198, 186] on span "Search QB invoice ID metafield" at bounding box center [162, 184] width 75 height 7
type textarea "{ "statusCode": 401, "message": "Error : Shopline is no longer authorized, Reau…"
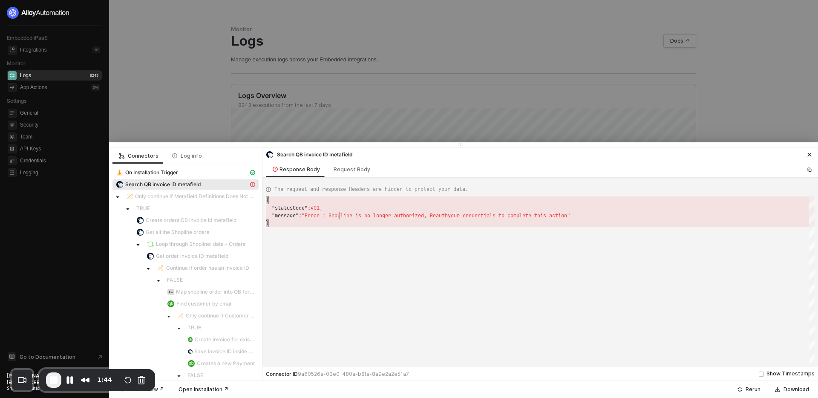
scroll to position [15, 3]
drag, startPoint x: 337, startPoint y: 214, endPoint x: 482, endPoint y: 222, distance: 145.1
click at [72, 196] on div "Embedded iPaaS Integrations 10 Monitor Logs 8243 App Actions 0 % Settings Gener…" at bounding box center [54, 199] width 95 height 384
click at [52, 161] on span "Credentials" at bounding box center [60, 161] width 80 height 10
